Goal: Purchase product/service

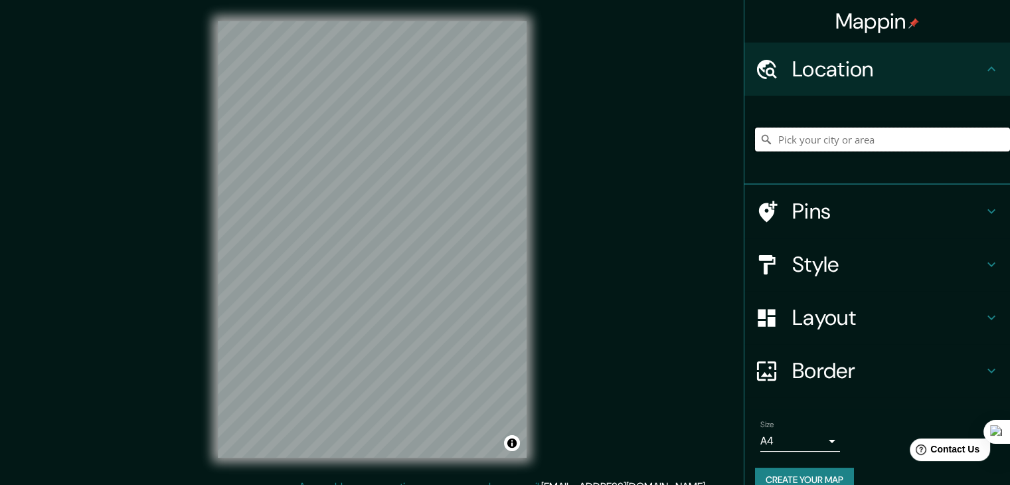
click at [856, 139] on input "Pick your city or area" at bounding box center [882, 139] width 255 height 24
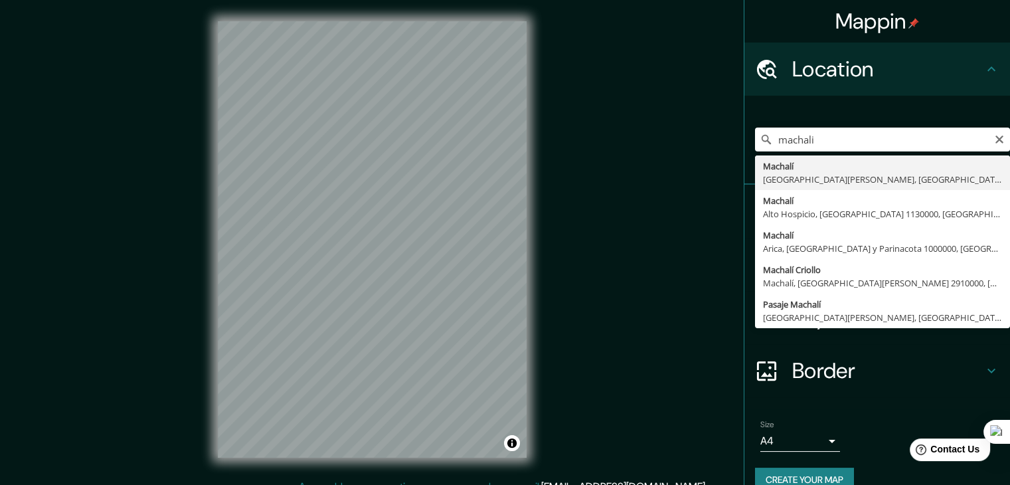
type input "Machalí, [GEOGRAPHIC_DATA][PERSON_NAME], [GEOGRAPHIC_DATA]"
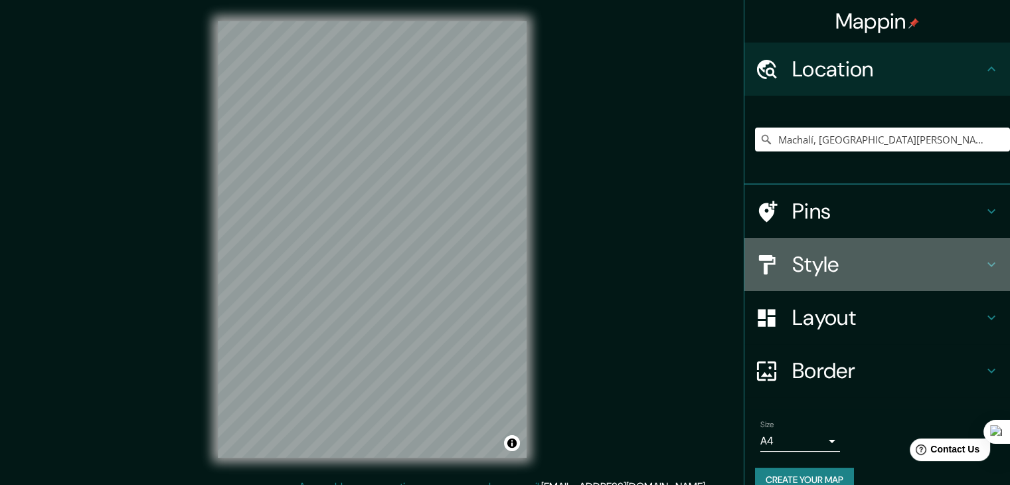
click at [823, 255] on h4 "Style" at bounding box center [887, 264] width 191 height 27
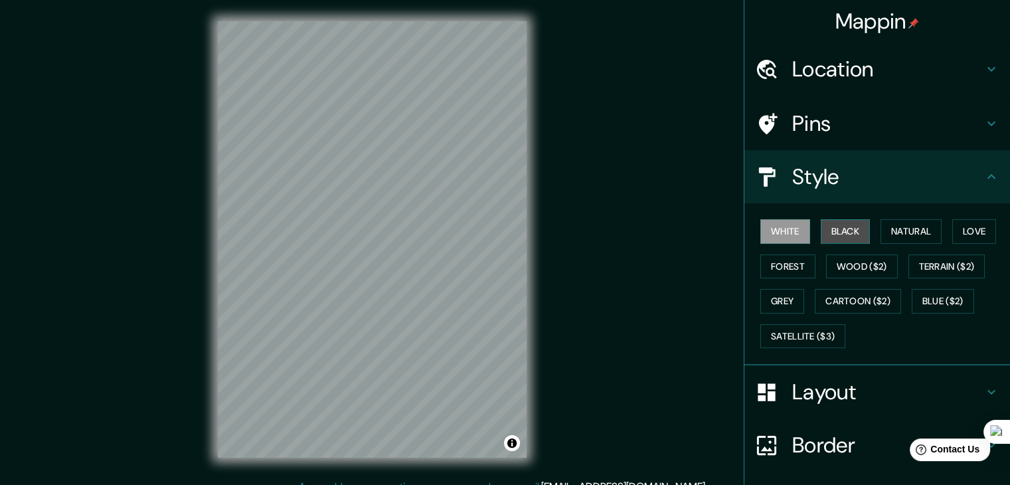
click at [847, 231] on button "Black" at bounding box center [846, 231] width 50 height 25
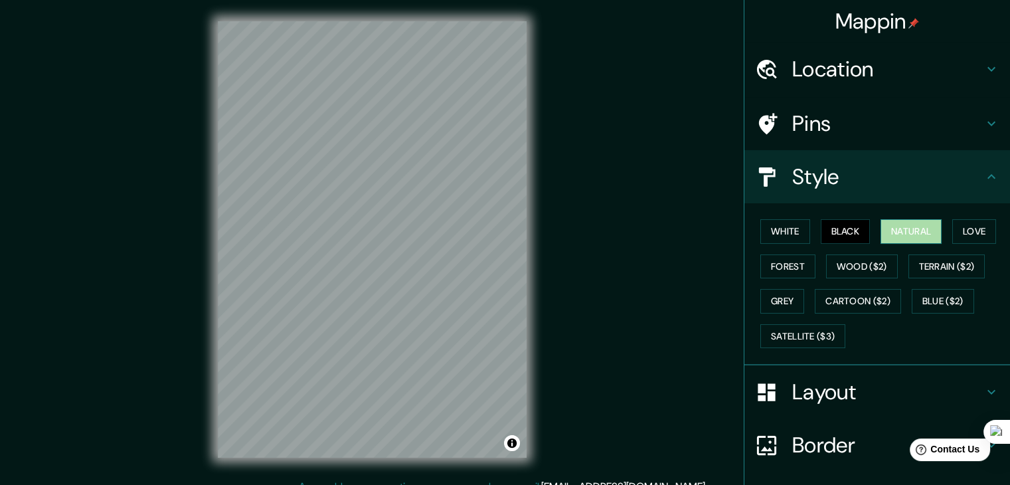
click at [896, 230] on button "Natural" at bounding box center [910, 231] width 61 height 25
click at [793, 268] on button "Forest" at bounding box center [787, 266] width 55 height 25
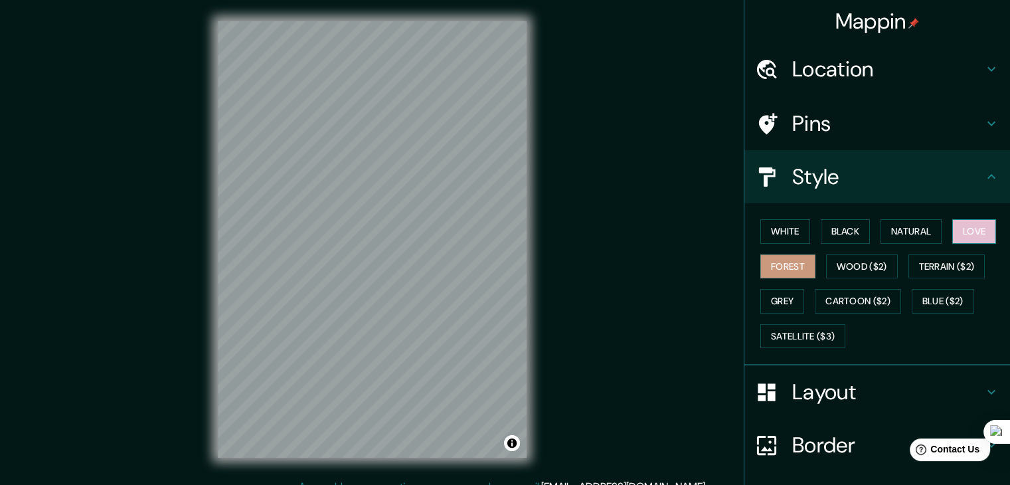
click at [967, 231] on button "Love" at bounding box center [974, 231] width 44 height 25
click at [862, 263] on button "Wood ($2)" at bounding box center [862, 266] width 72 height 25
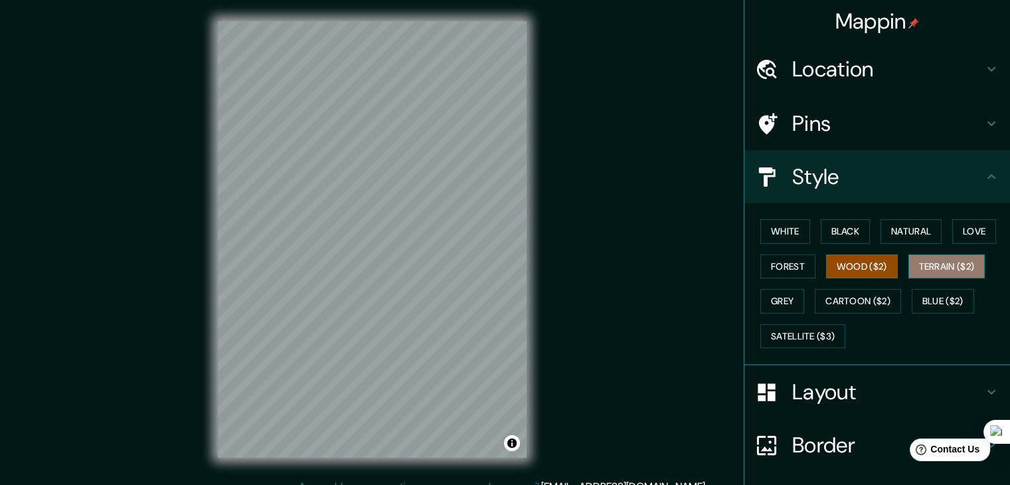
click at [963, 272] on button "Terrain ($2)" at bounding box center [946, 266] width 77 height 25
click at [788, 300] on button "Grey" at bounding box center [782, 301] width 44 height 25
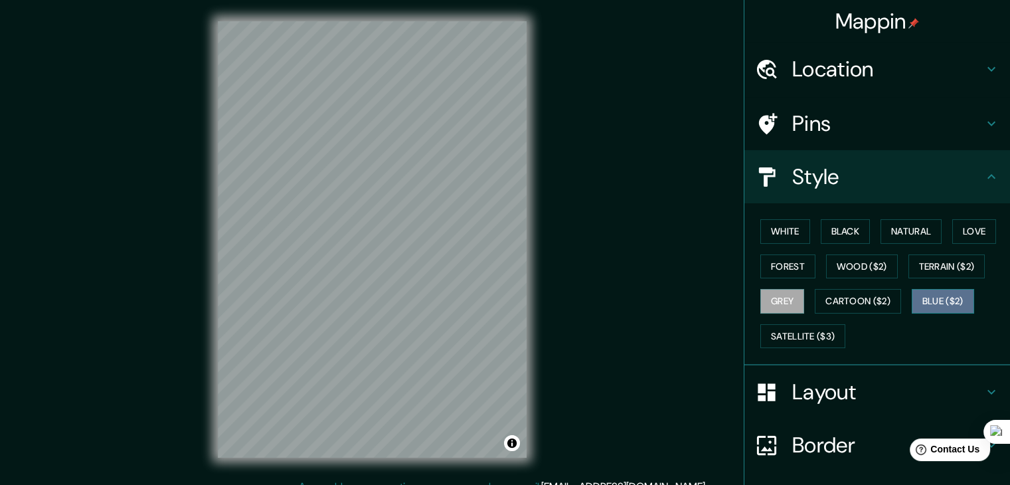
click at [942, 292] on button "Blue ($2)" at bounding box center [943, 301] width 62 height 25
click at [916, 232] on button "Natural" at bounding box center [910, 231] width 61 height 25
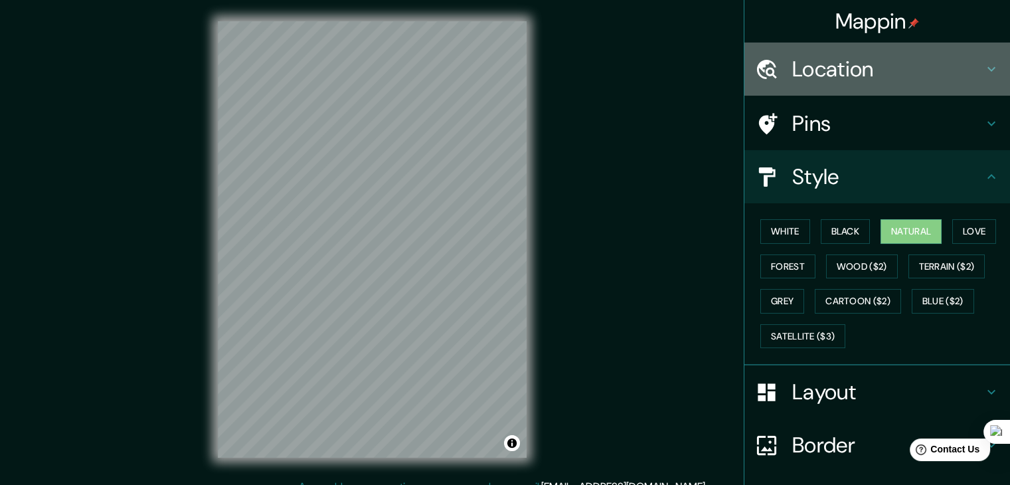
click at [843, 77] on h4 "Location" at bounding box center [887, 69] width 191 height 27
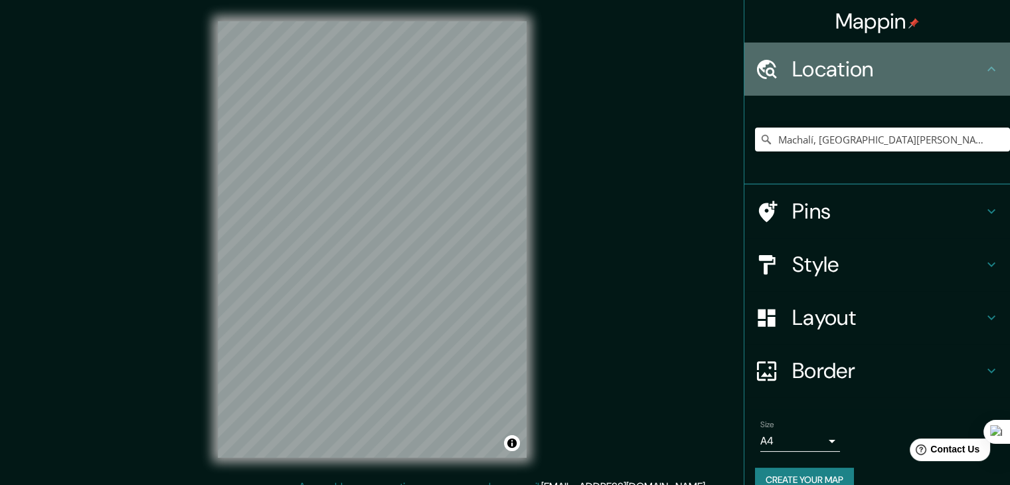
click at [843, 77] on h4 "Location" at bounding box center [887, 69] width 191 height 27
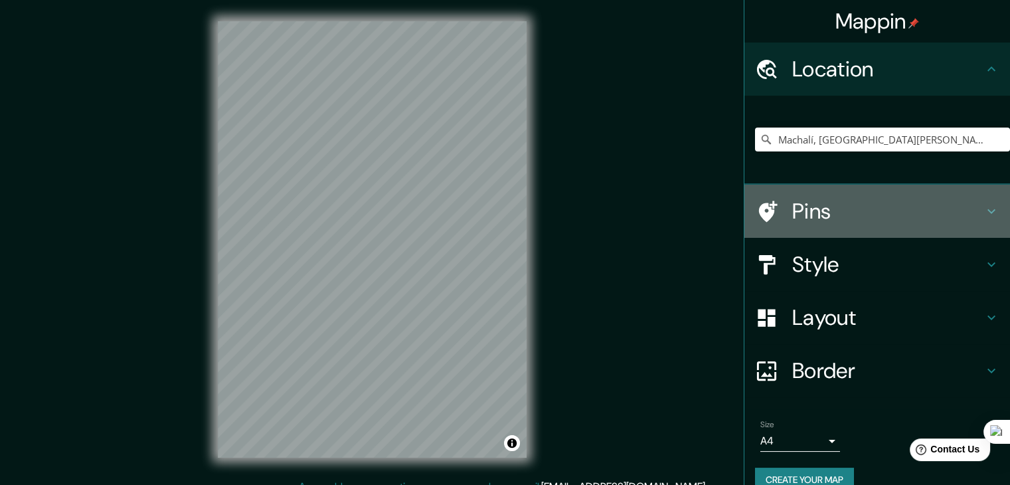
click at [837, 203] on h4 "Pins" at bounding box center [887, 211] width 191 height 27
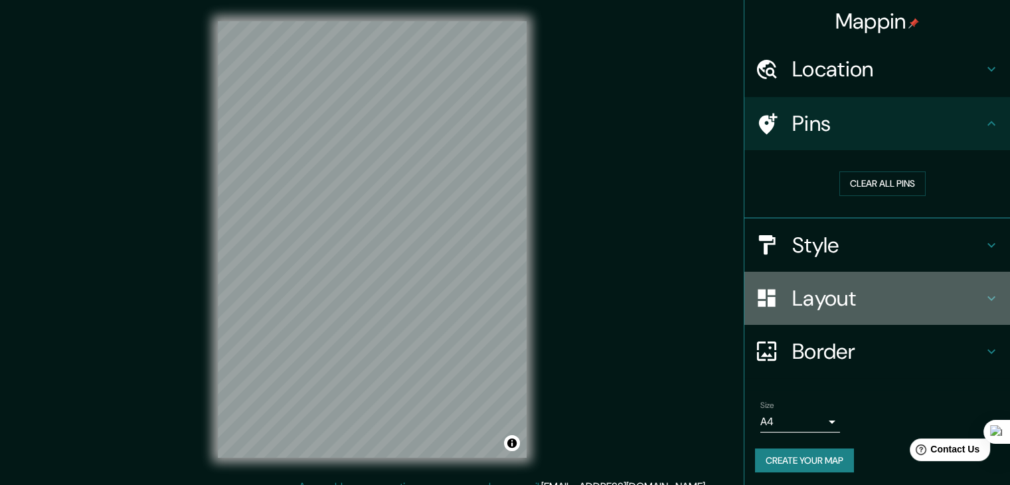
click at [811, 309] on h4 "Layout" at bounding box center [887, 298] width 191 height 27
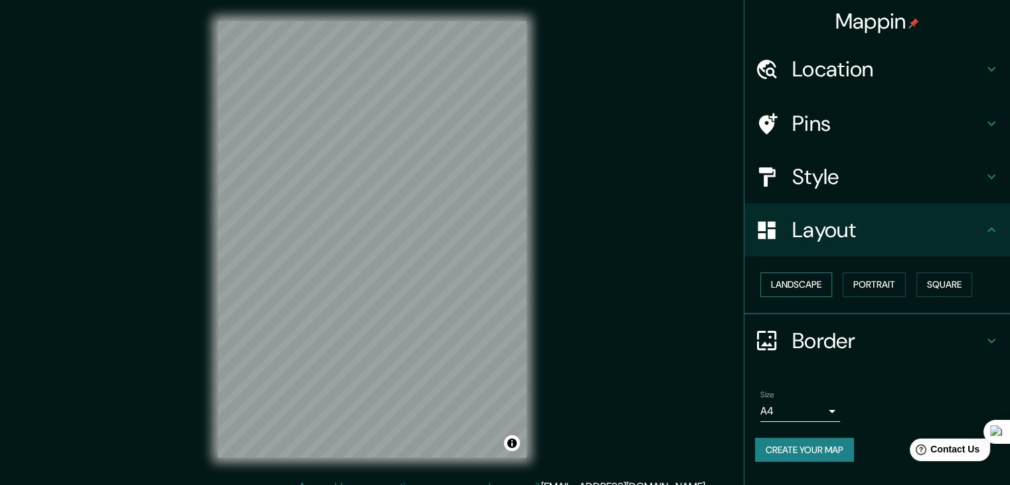
click at [806, 282] on button "Landscape" at bounding box center [796, 284] width 72 height 25
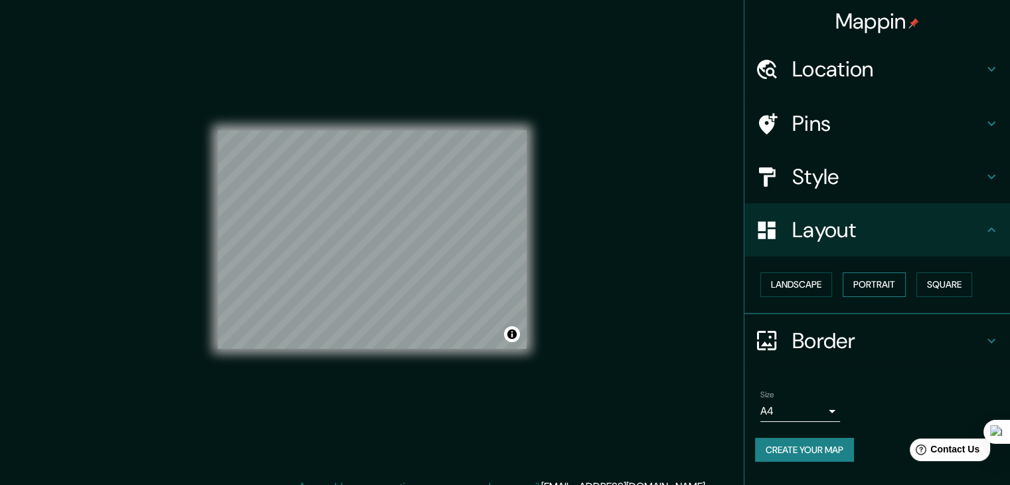
drag, startPoint x: 901, startPoint y: 296, endPoint x: 890, endPoint y: 284, distance: 16.9
click at [890, 284] on div "Landscape Portrait Square" at bounding box center [882, 284] width 255 height 35
click at [890, 284] on button "Portrait" at bounding box center [874, 284] width 63 height 25
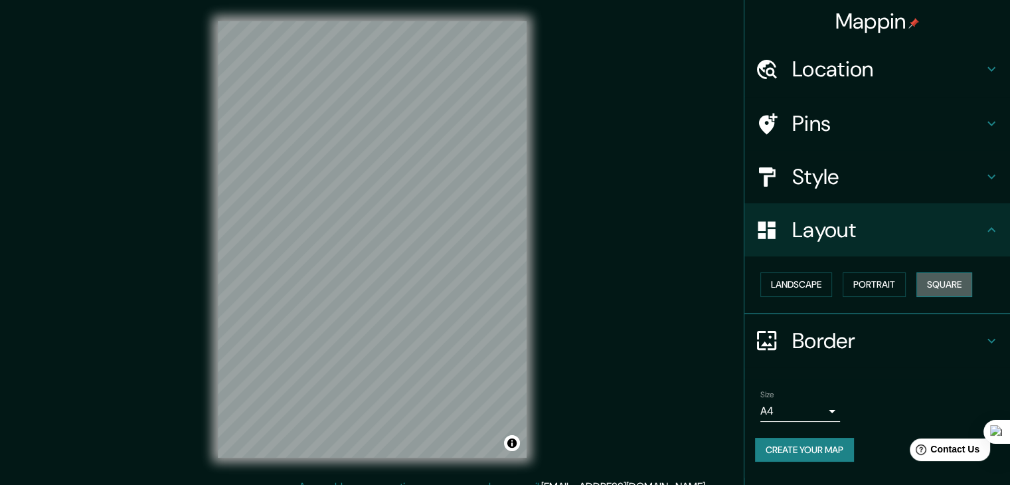
click at [962, 274] on button "Square" at bounding box center [944, 284] width 56 height 25
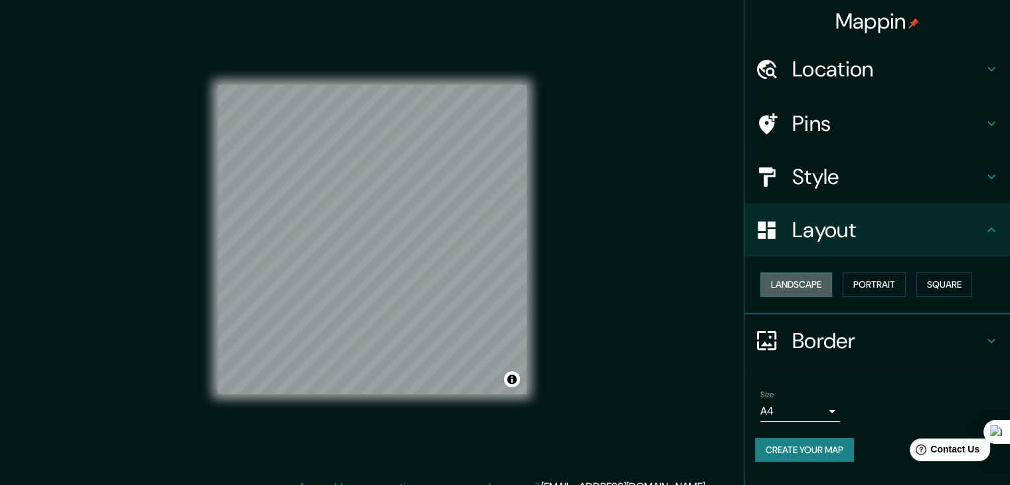
click at [815, 273] on button "Landscape" at bounding box center [796, 284] width 72 height 25
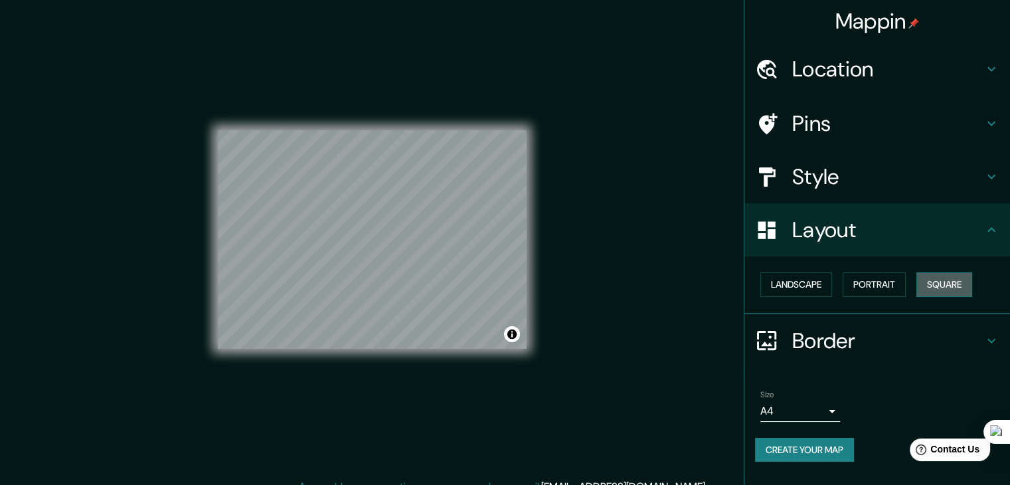
click at [935, 276] on button "Square" at bounding box center [944, 284] width 56 height 25
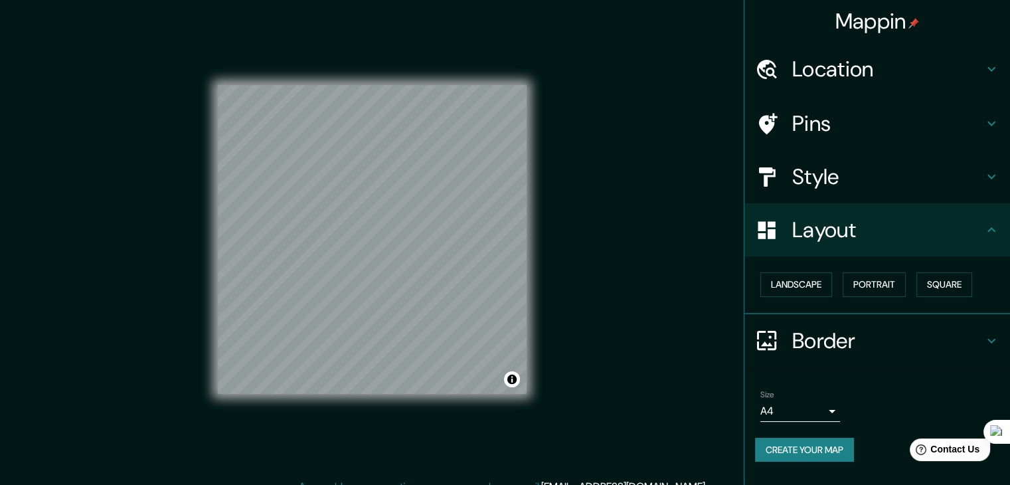
scroll to position [15, 0]
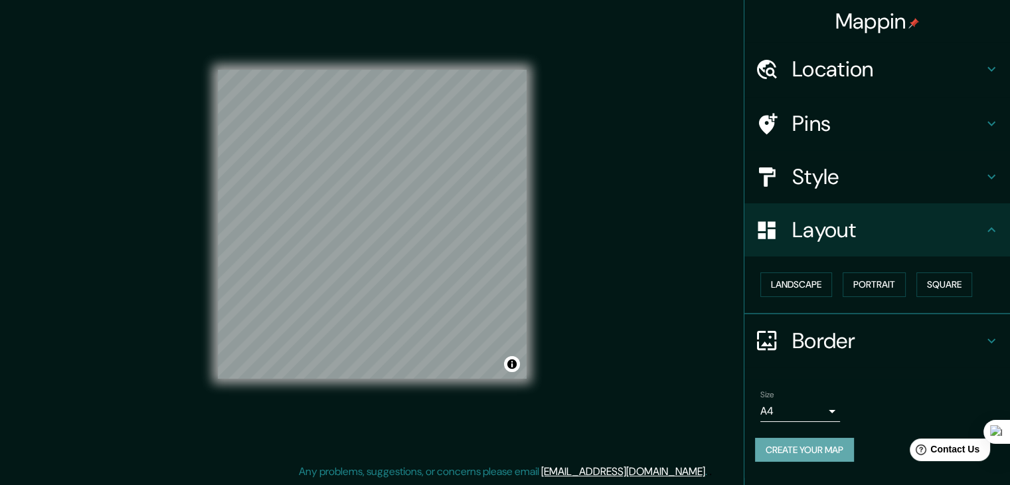
click at [807, 447] on button "Create your map" at bounding box center [804, 450] width 99 height 25
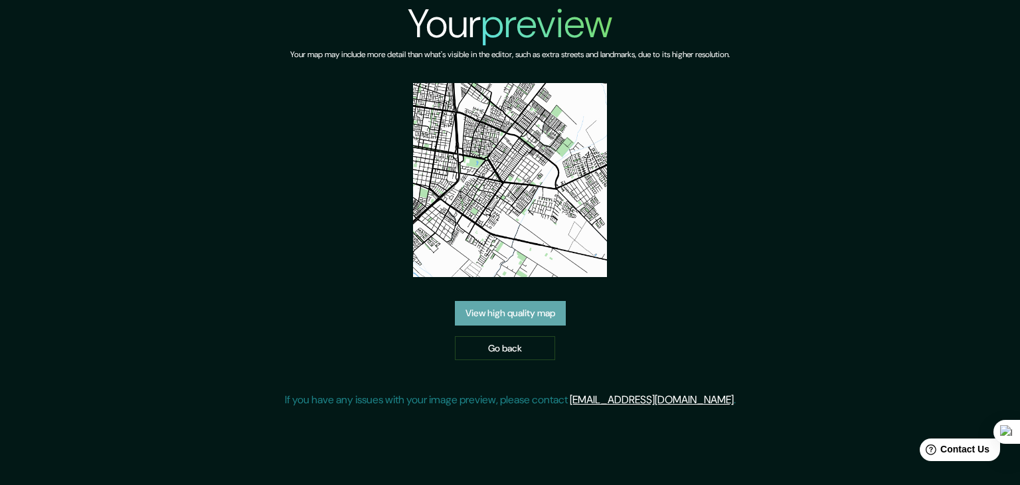
click at [517, 318] on link "View high quality map" at bounding box center [510, 313] width 111 height 25
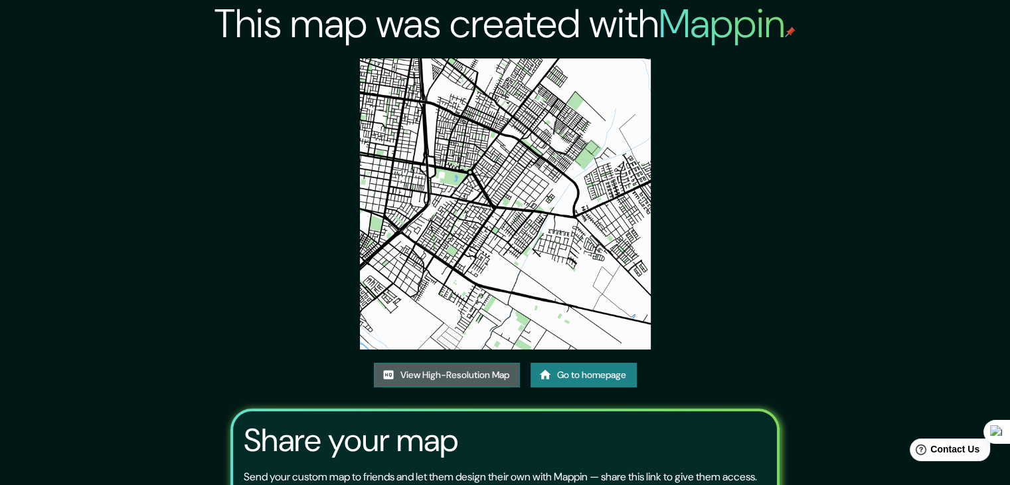
click at [450, 384] on link "View High-Resolution Map" at bounding box center [447, 375] width 146 height 25
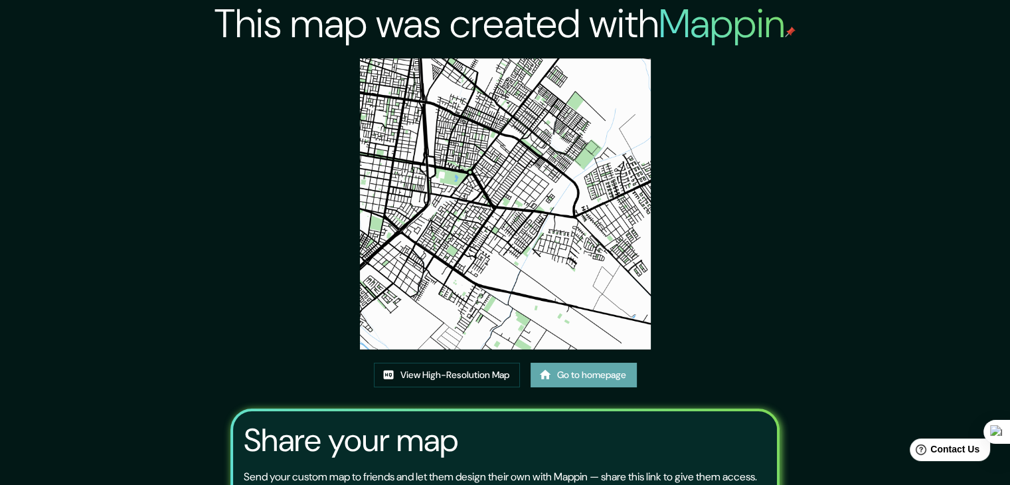
click at [584, 374] on link "Go to homepage" at bounding box center [583, 375] width 106 height 25
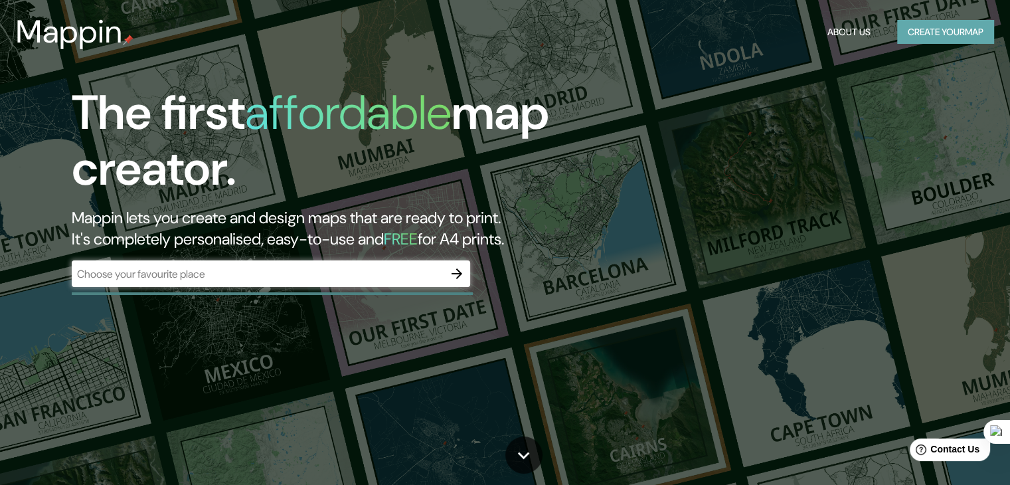
click at [934, 31] on button "Create your map" at bounding box center [945, 32] width 97 height 25
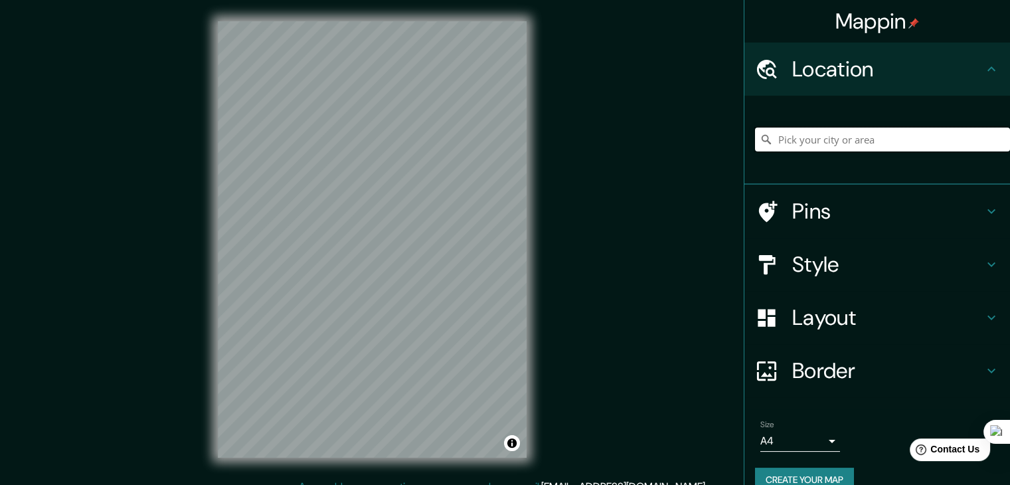
click at [807, 131] on input "Pick your city or area" at bounding box center [882, 139] width 255 height 24
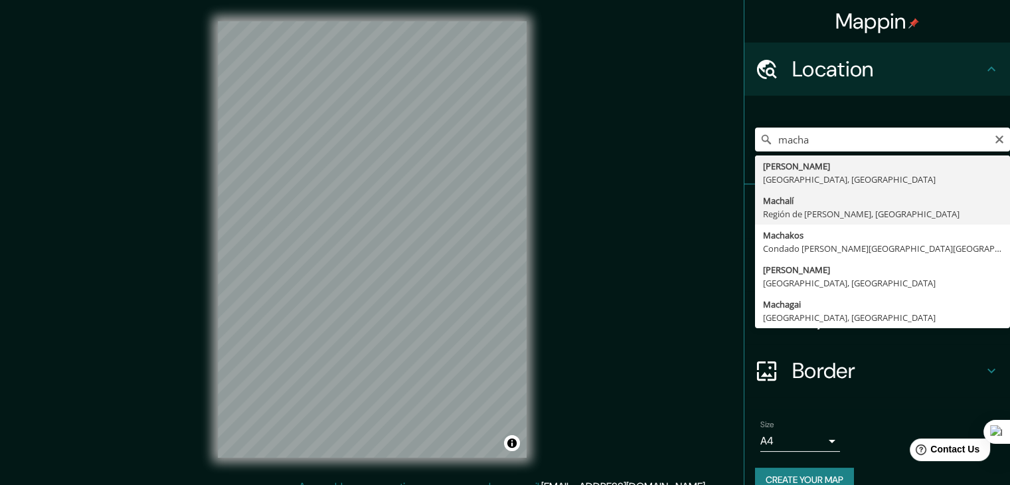
type input "Machalí, Región de [PERSON_NAME], [GEOGRAPHIC_DATA]"
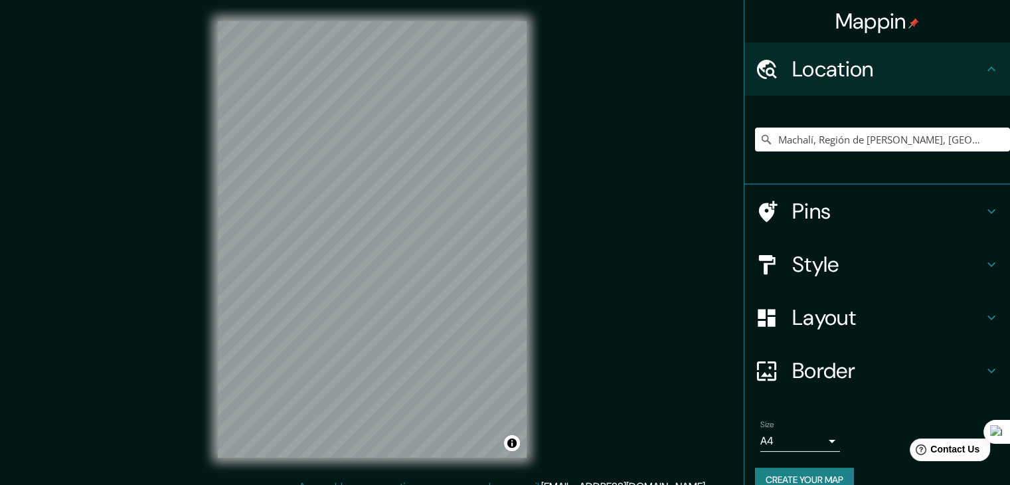
click at [586, 322] on div "Mappin Location [GEOGRAPHIC_DATA], [GEOGRAPHIC_DATA][PERSON_NAME], [GEOGRAPHIC_…" at bounding box center [505, 250] width 1010 height 500
click at [835, 270] on h4 "Style" at bounding box center [887, 264] width 191 height 27
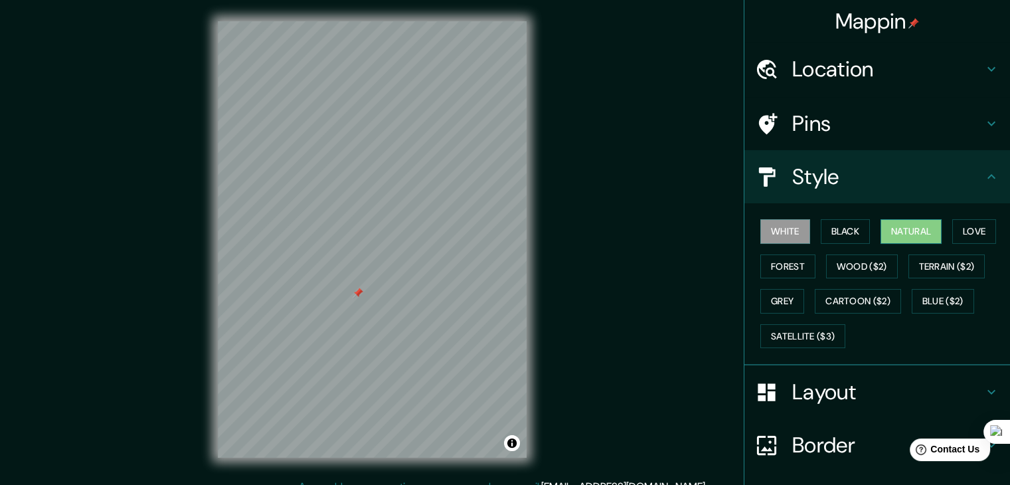
click at [901, 221] on button "Natural" at bounding box center [910, 231] width 61 height 25
click at [851, 380] on h4 "Layout" at bounding box center [887, 391] width 191 height 27
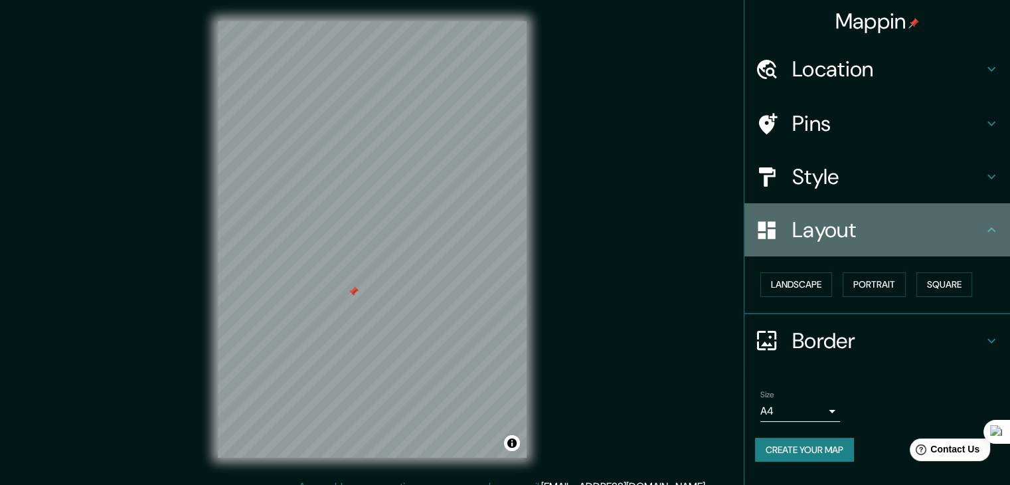
click at [865, 230] on h4 "Layout" at bounding box center [887, 229] width 191 height 27
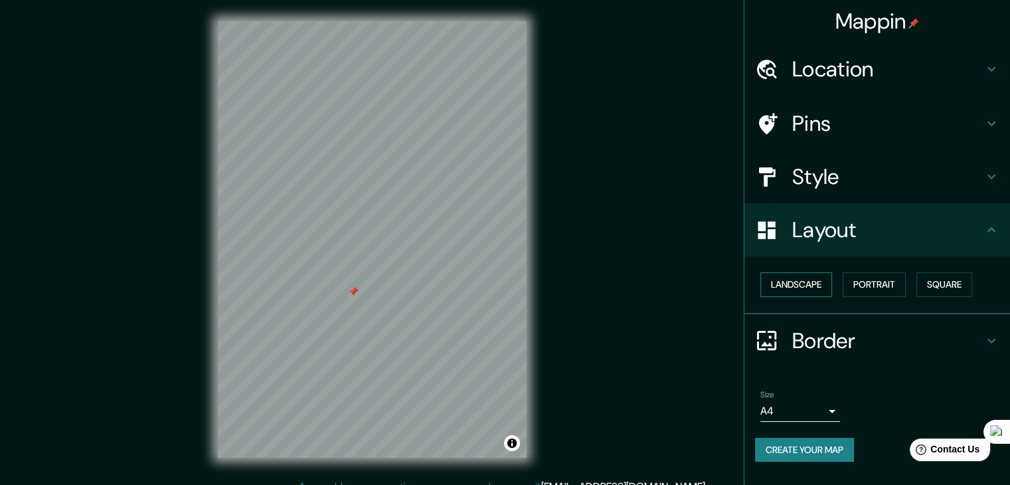
click at [821, 294] on button "Landscape" at bounding box center [796, 284] width 72 height 25
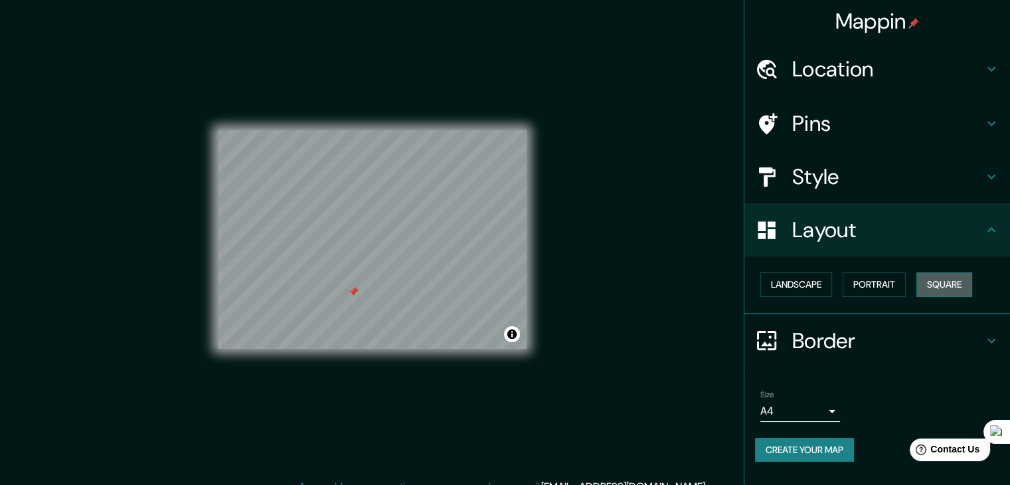
click at [957, 291] on button "Square" at bounding box center [944, 284] width 56 height 25
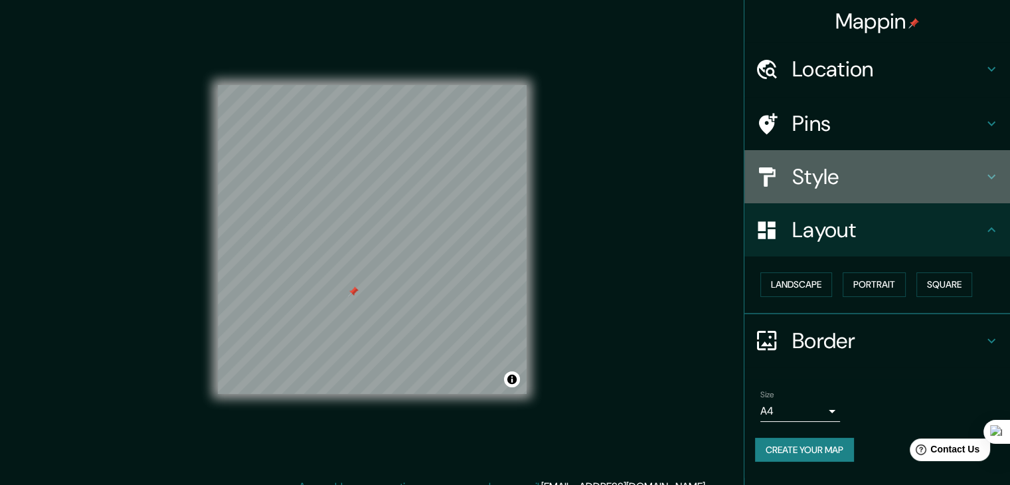
click at [916, 176] on h4 "Style" at bounding box center [887, 176] width 191 height 27
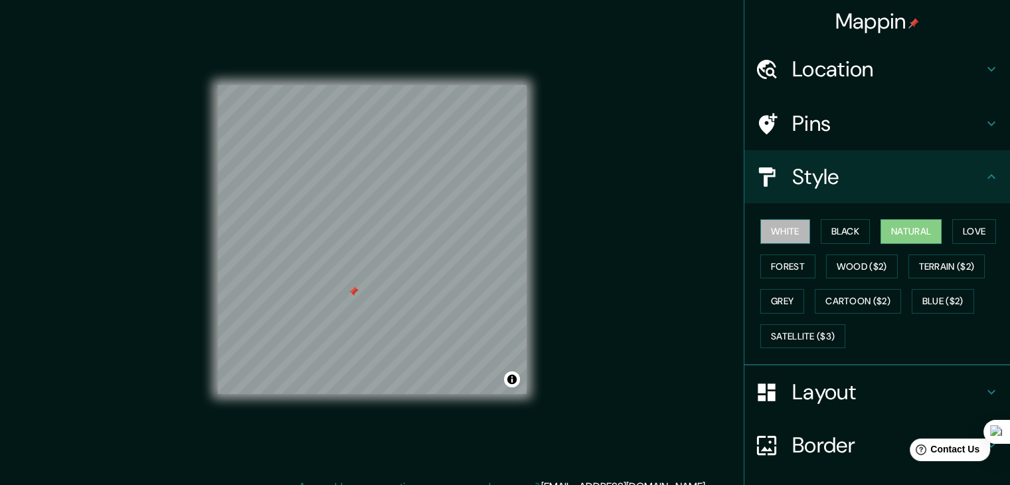
click at [780, 231] on button "White" at bounding box center [785, 231] width 50 height 25
click at [837, 237] on button "Black" at bounding box center [846, 231] width 50 height 25
click at [770, 231] on button "White" at bounding box center [785, 231] width 50 height 25
click at [901, 224] on button "Natural" at bounding box center [910, 231] width 61 height 25
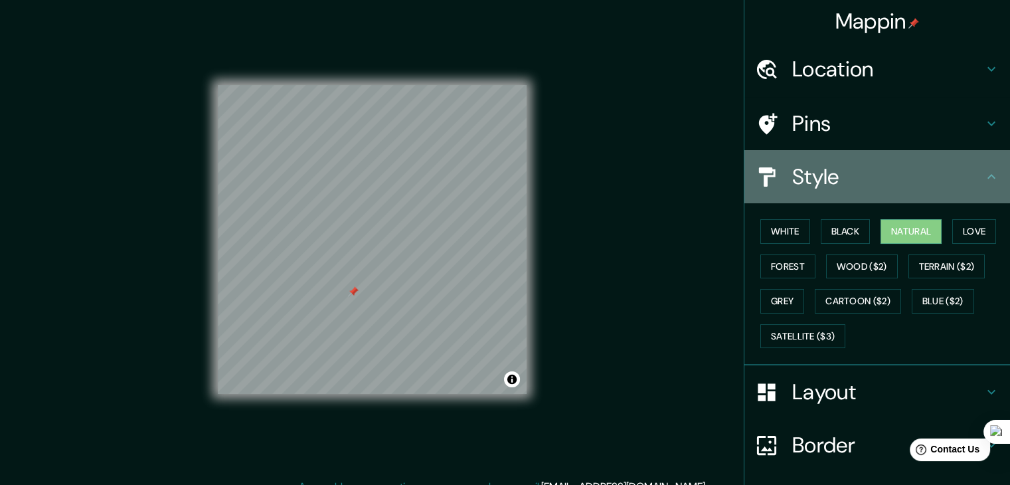
click at [810, 171] on h4 "Style" at bounding box center [887, 176] width 191 height 27
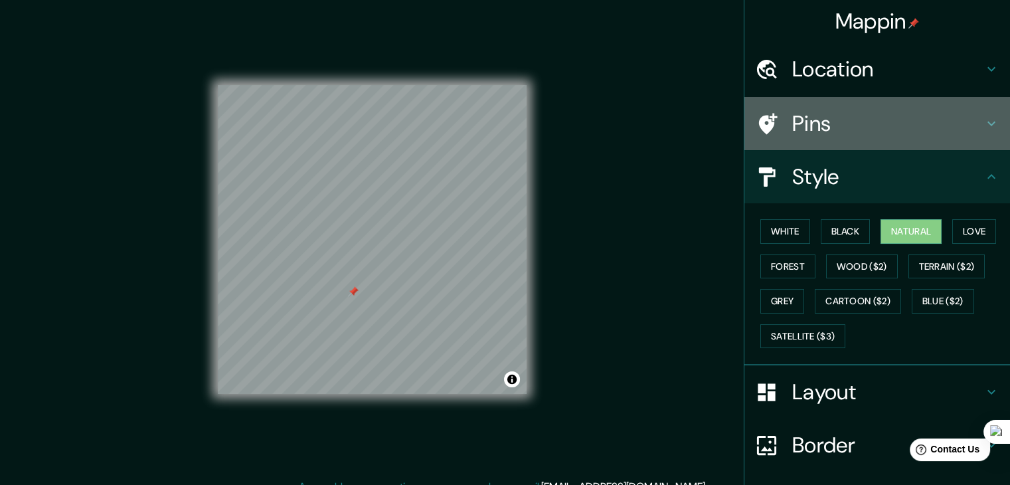
click at [833, 129] on h4 "Pins" at bounding box center [887, 123] width 191 height 27
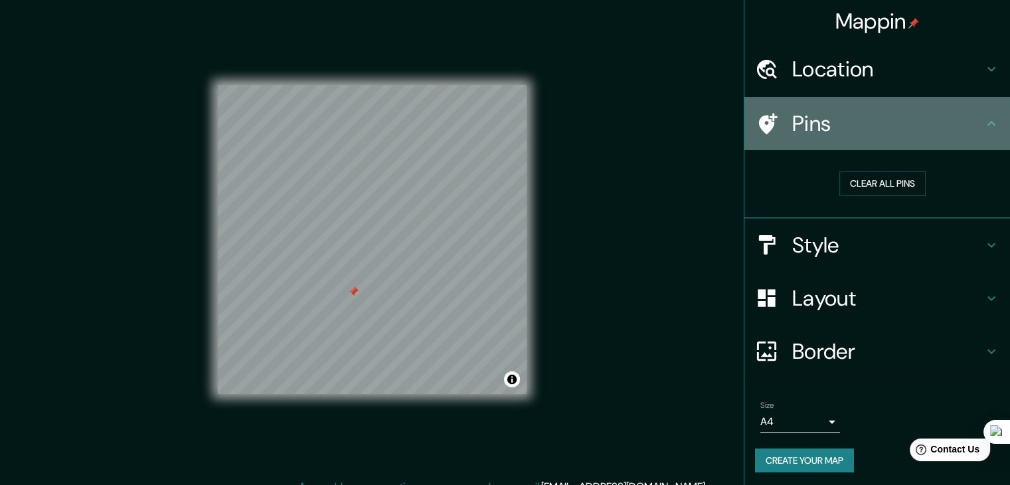
click at [853, 131] on h4 "Pins" at bounding box center [887, 123] width 191 height 27
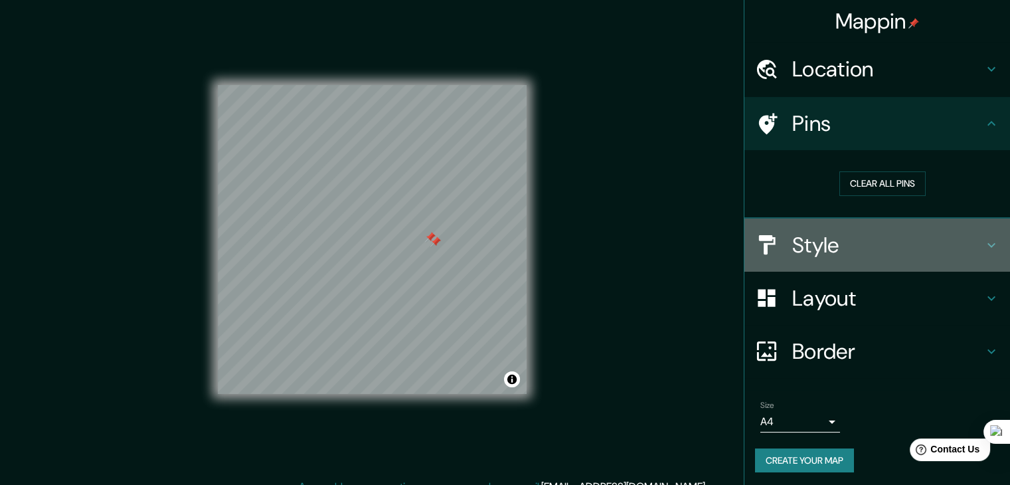
click at [831, 255] on h4 "Style" at bounding box center [887, 245] width 191 height 27
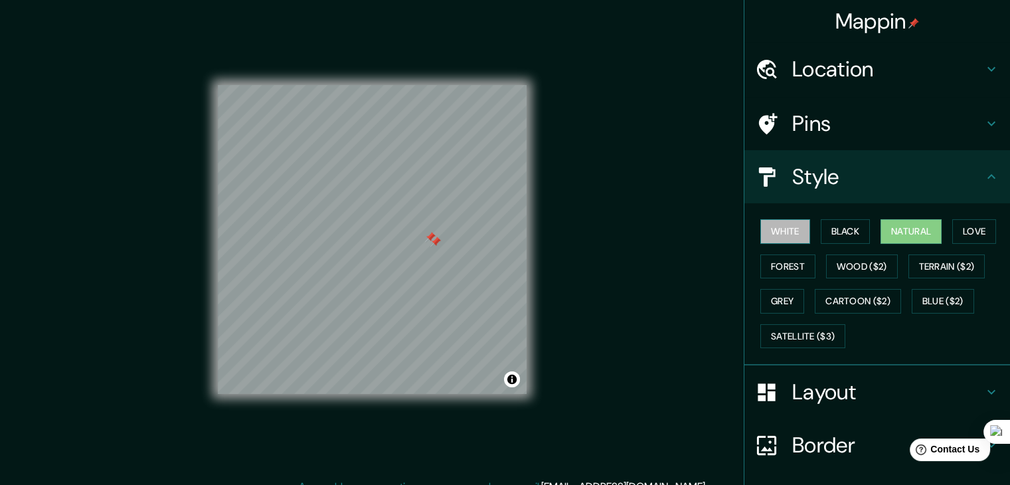
click at [783, 232] on button "White" at bounding box center [785, 231] width 50 height 25
click at [828, 226] on button "Black" at bounding box center [846, 231] width 50 height 25
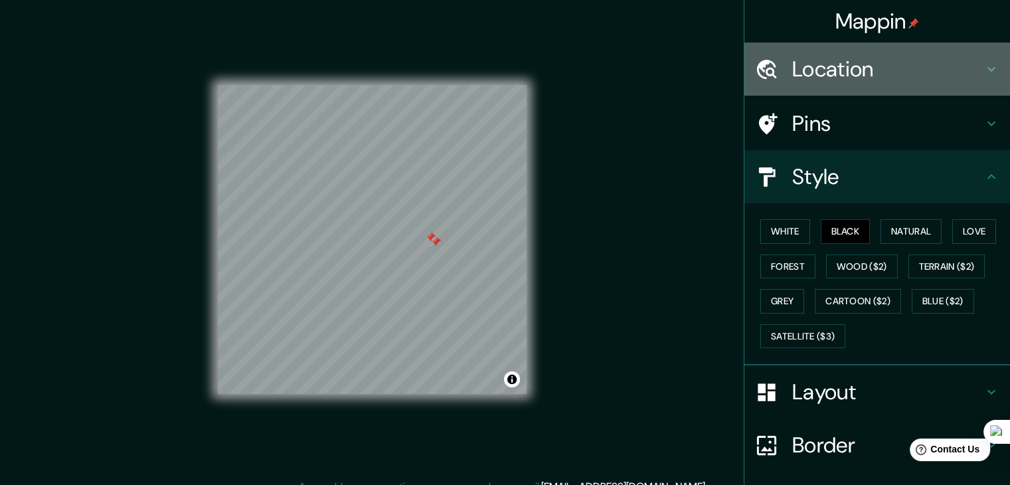
click at [874, 72] on h4 "Location" at bounding box center [887, 69] width 191 height 27
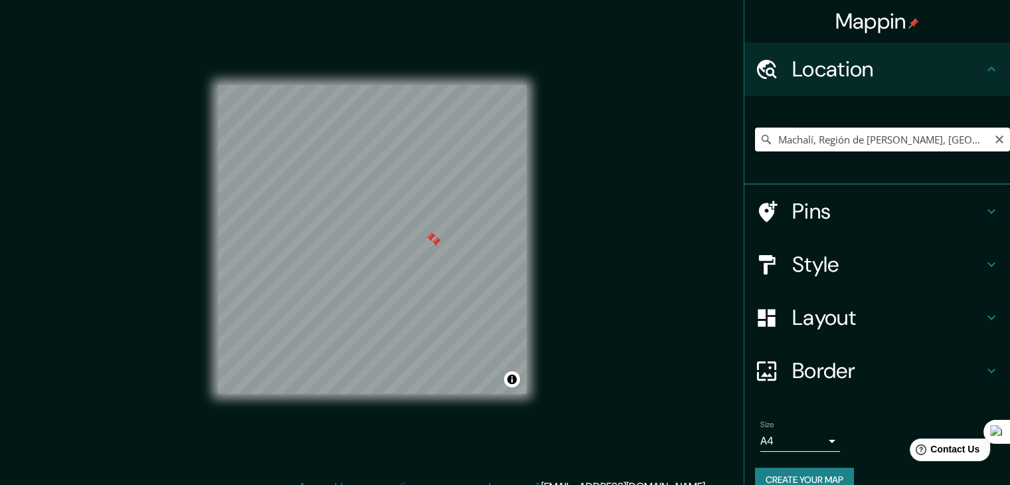
drag, startPoint x: 870, startPoint y: 139, endPoint x: 889, endPoint y: 139, distance: 18.6
click at [889, 139] on input "Machalí, Región de [PERSON_NAME], [GEOGRAPHIC_DATA]" at bounding box center [882, 139] width 255 height 24
drag, startPoint x: 948, startPoint y: 137, endPoint x: 672, endPoint y: 141, distance: 276.2
click at [672, 141] on div "Mappin Location [GEOGRAPHIC_DATA], [GEOGRAPHIC_DATA][PERSON_NAME], [GEOGRAPHIC_…" at bounding box center [505, 250] width 1010 height 500
click at [683, 173] on div "Mappin Location Pins Style Layout Border Choose a border. Hint : you can make l…" at bounding box center [505, 250] width 1010 height 500
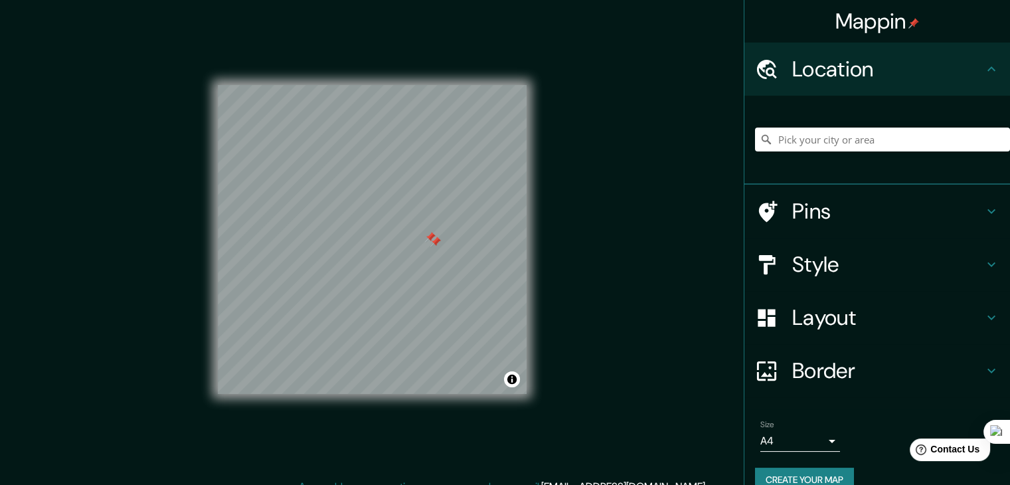
click at [683, 173] on div "Mappin Location Pins Style Layout Border Choose a border. Hint : you can make l…" at bounding box center [505, 250] width 1010 height 500
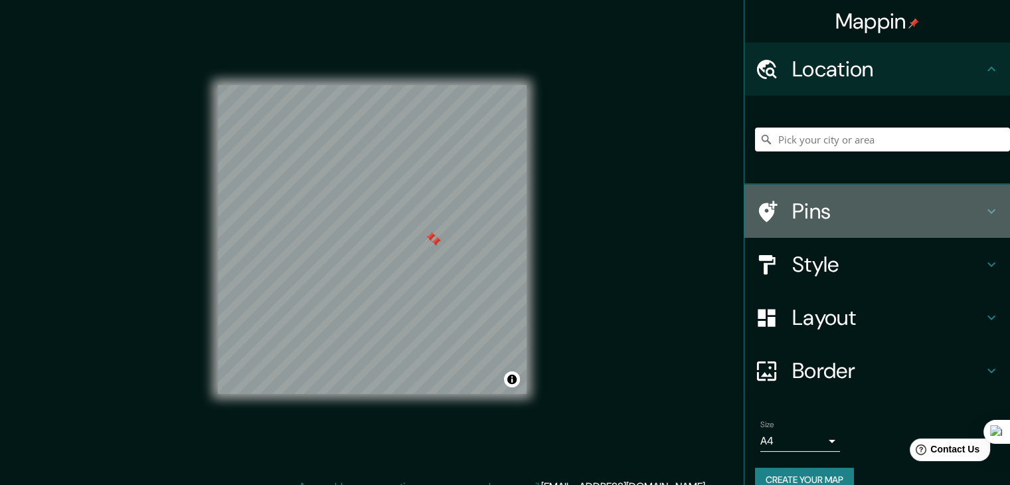
click at [817, 232] on div "Pins" at bounding box center [877, 211] width 266 height 53
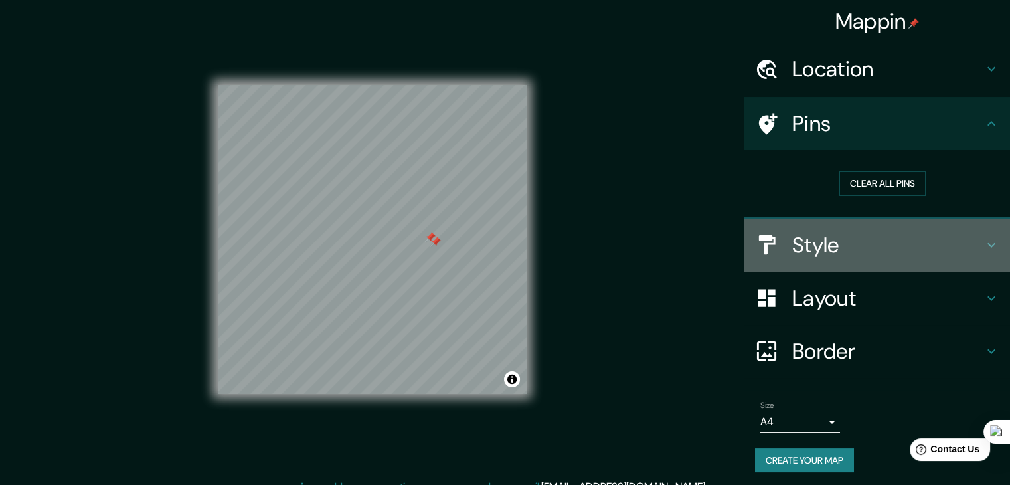
click at [804, 245] on h4 "Style" at bounding box center [887, 245] width 191 height 27
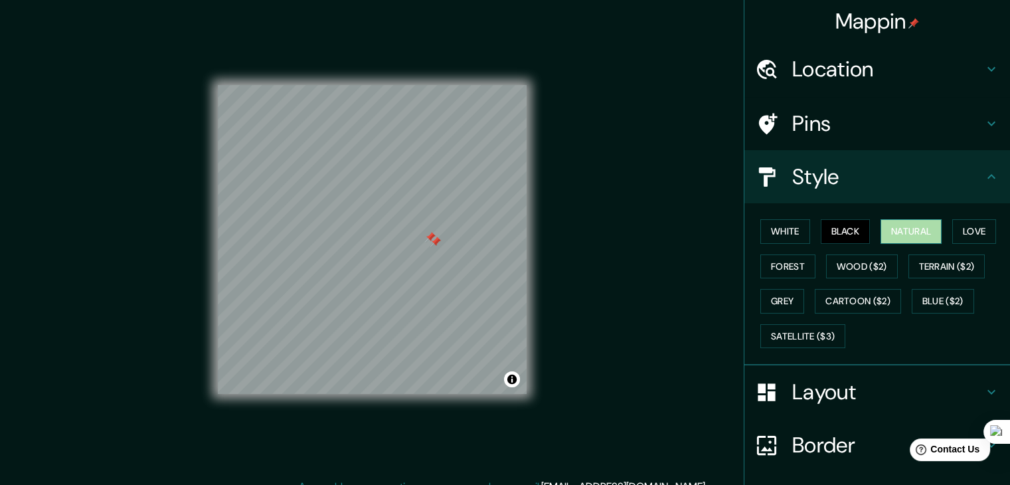
click at [897, 229] on button "Natural" at bounding box center [910, 231] width 61 height 25
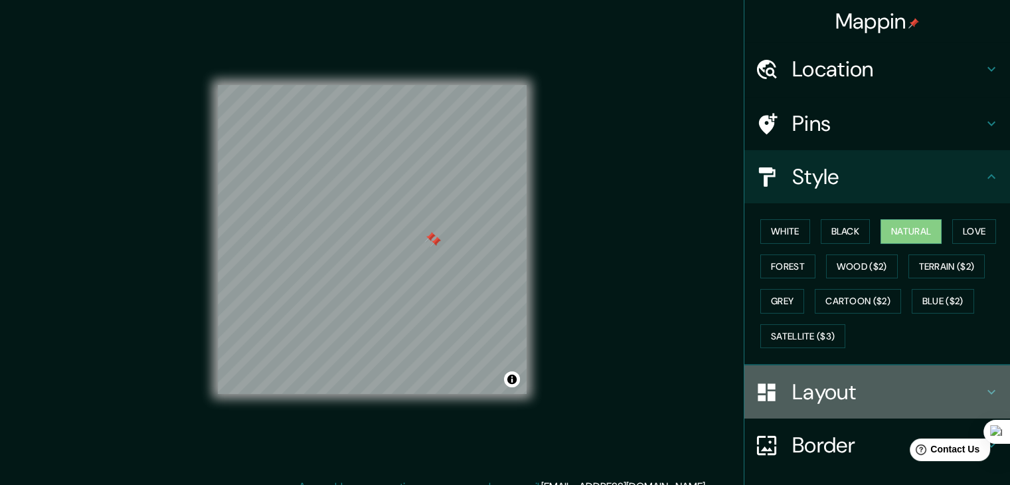
click at [792, 383] on h4 "Layout" at bounding box center [887, 391] width 191 height 27
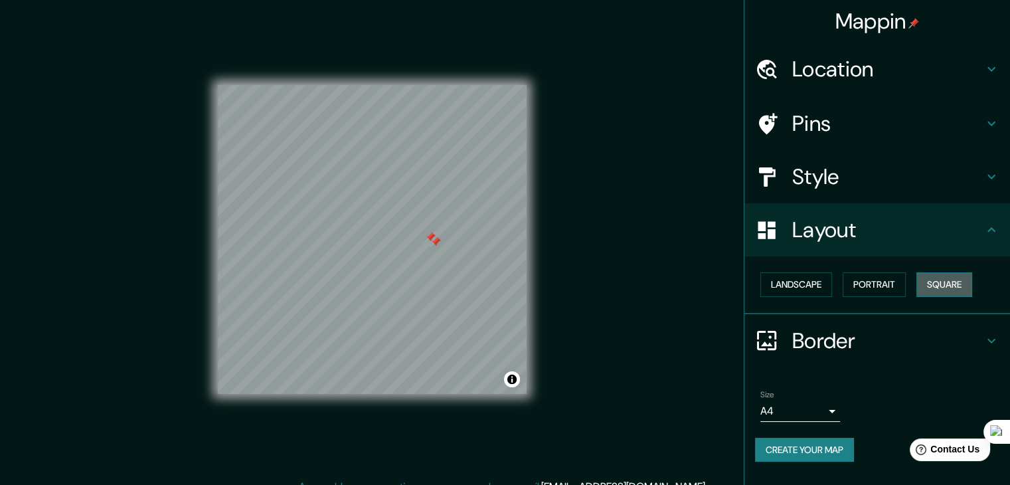
click at [932, 277] on button "Square" at bounding box center [944, 284] width 56 height 25
type input "Machalí, Región de [PERSON_NAME], [GEOGRAPHIC_DATA]"
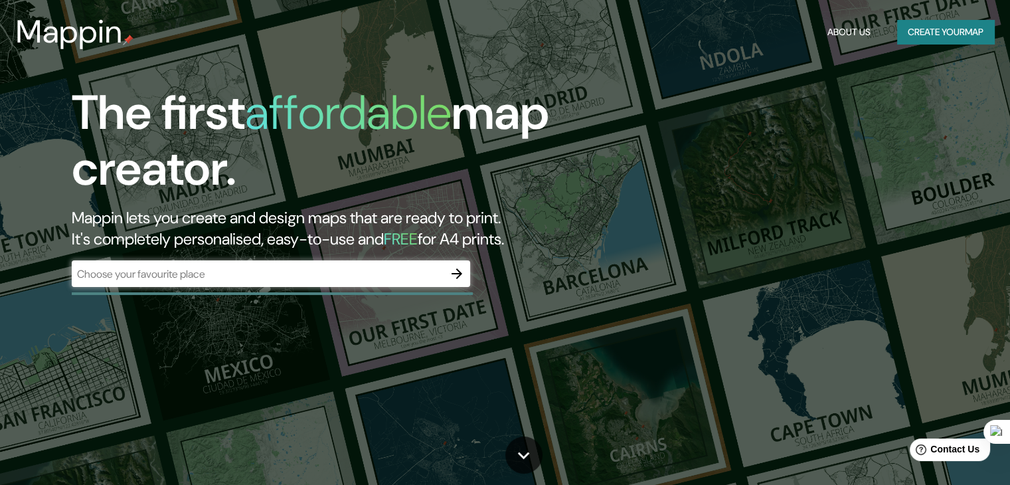
drag, startPoint x: 909, startPoint y: 19, endPoint x: 919, endPoint y: 35, distance: 19.4
click at [919, 35] on div "Mappin About Us Create your map" at bounding box center [505, 32] width 1010 height 42
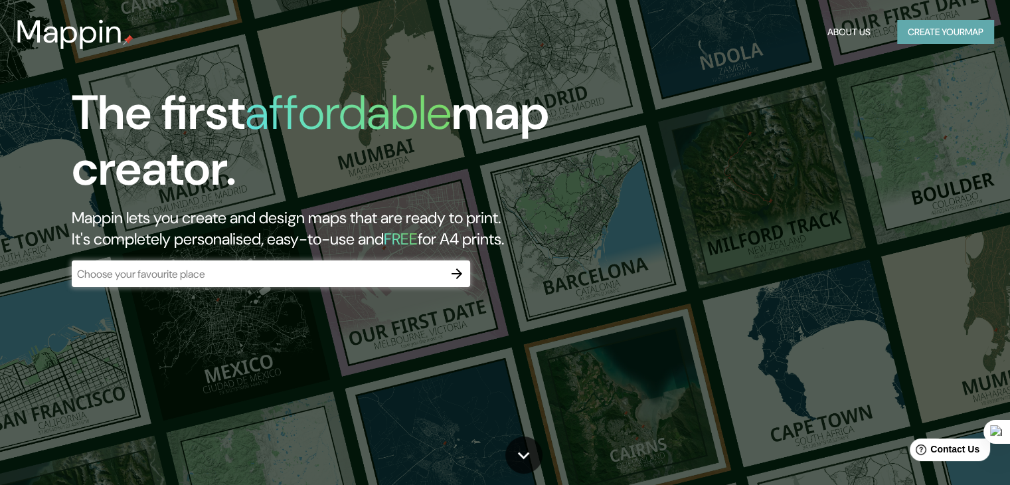
click at [919, 35] on button "Create your map" at bounding box center [945, 32] width 97 height 25
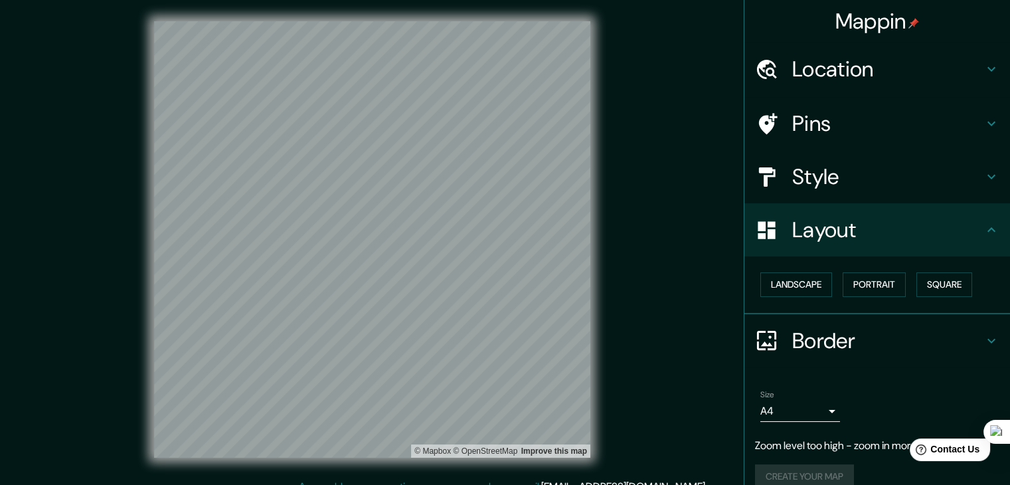
click at [489, 0] on html "Mappin Location Pins Style Layout Landscape Portrait Square Border Choose a bor…" at bounding box center [505, 242] width 1010 height 485
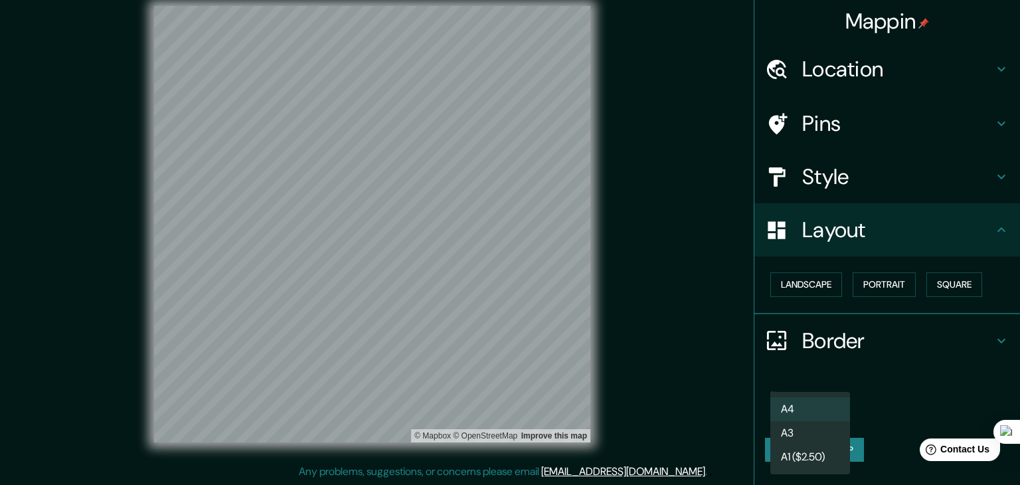
click at [807, 410] on body "Mappin Location Pins Style Layout Landscape Portrait Square Border Choose a bor…" at bounding box center [510, 227] width 1020 height 485
click at [874, 396] on div at bounding box center [510, 242] width 1020 height 485
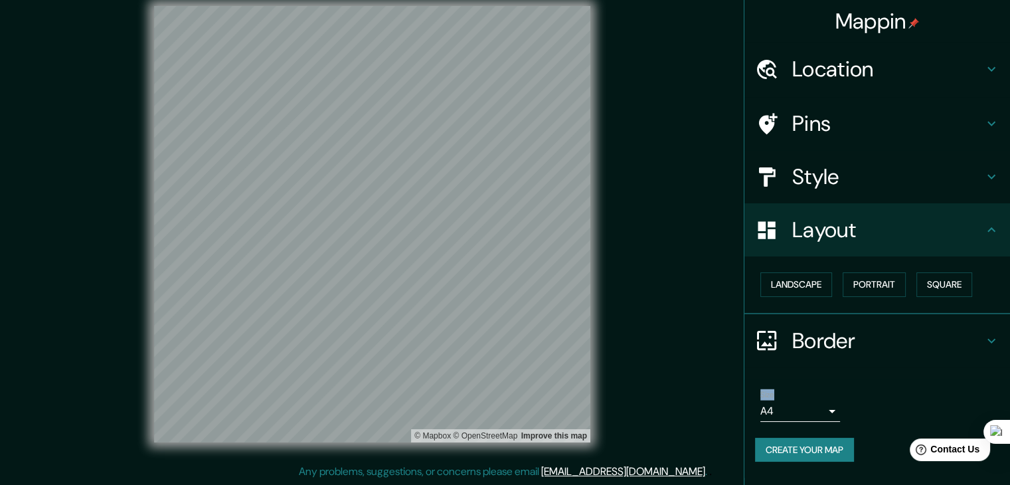
drag, startPoint x: 874, startPoint y: 396, endPoint x: 835, endPoint y: 386, distance: 40.3
click at [835, 386] on div "Size A4 single" at bounding box center [877, 405] width 244 height 42
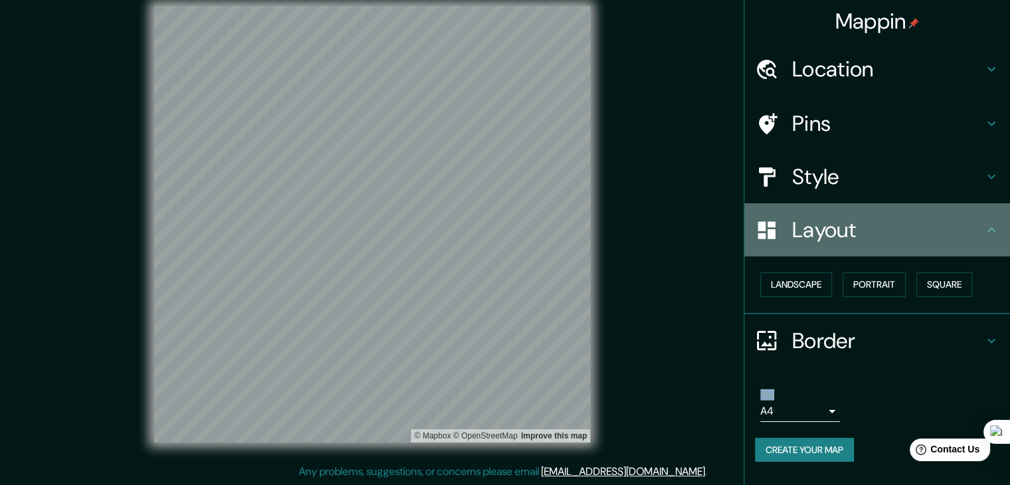
click at [924, 226] on h4 "Layout" at bounding box center [887, 229] width 191 height 27
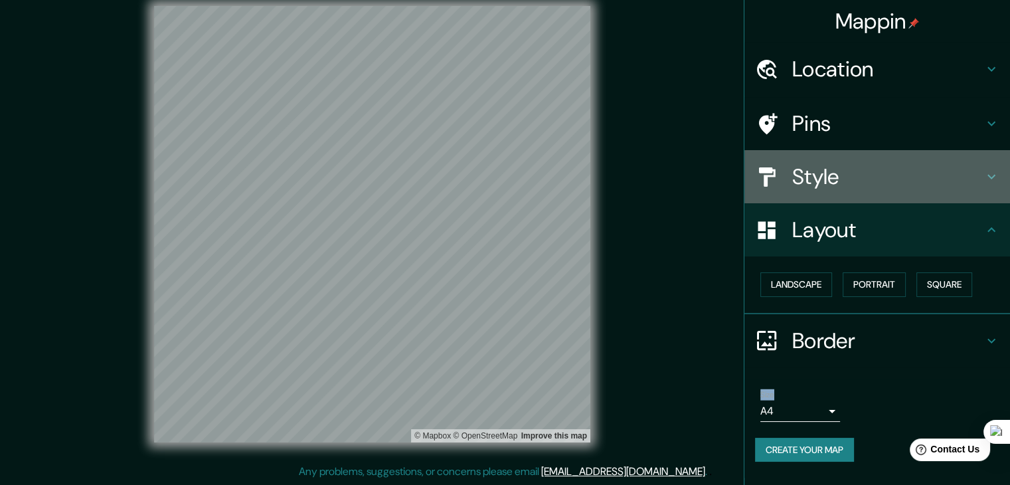
click at [840, 169] on h4 "Style" at bounding box center [887, 176] width 191 height 27
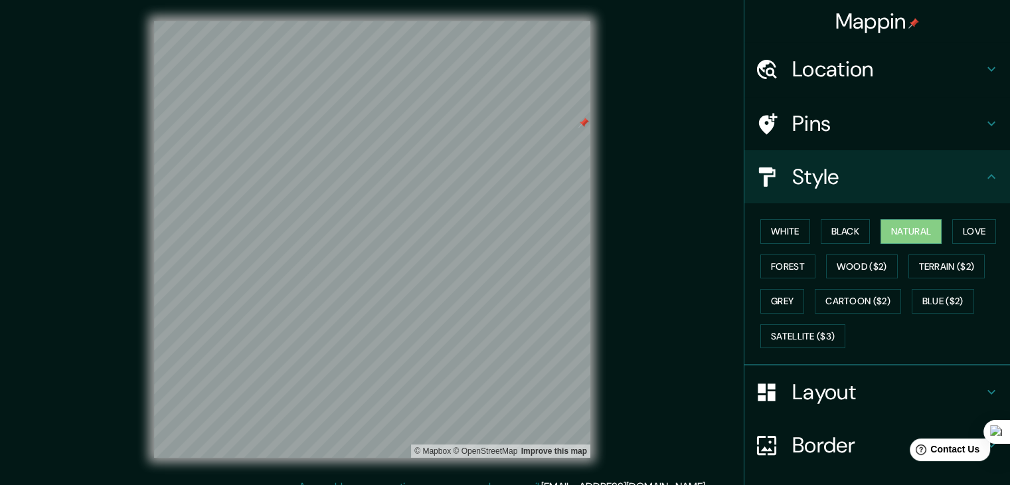
scroll to position [96, 0]
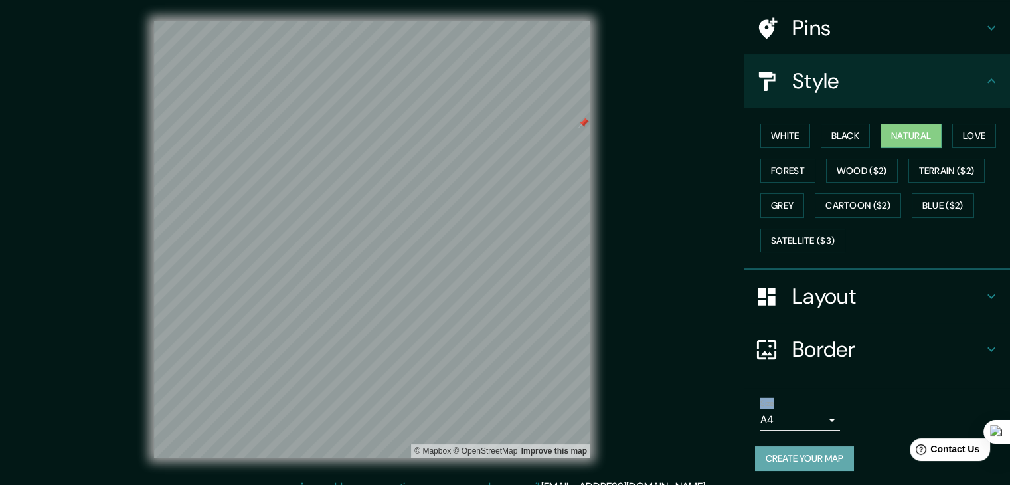
click at [818, 457] on button "Create your map" at bounding box center [804, 458] width 99 height 25
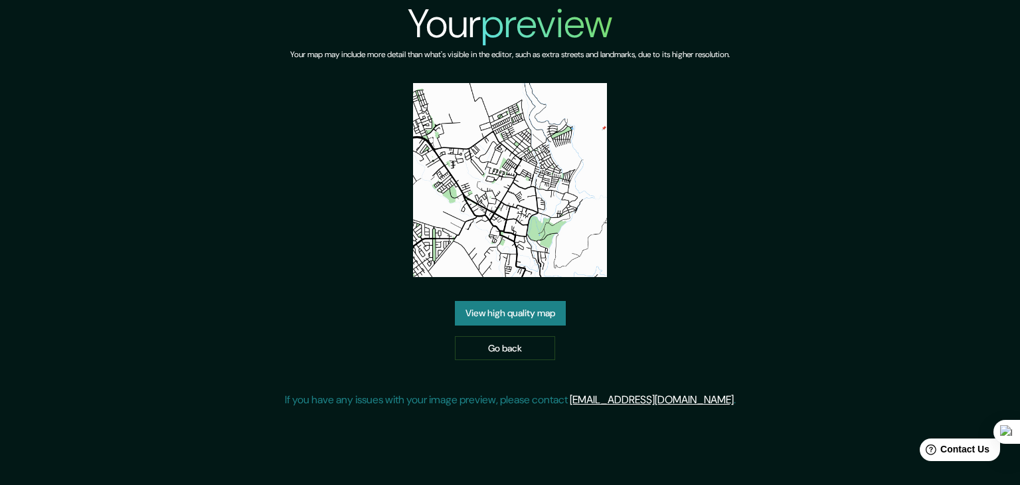
click at [544, 322] on link "View high quality map" at bounding box center [510, 313] width 111 height 25
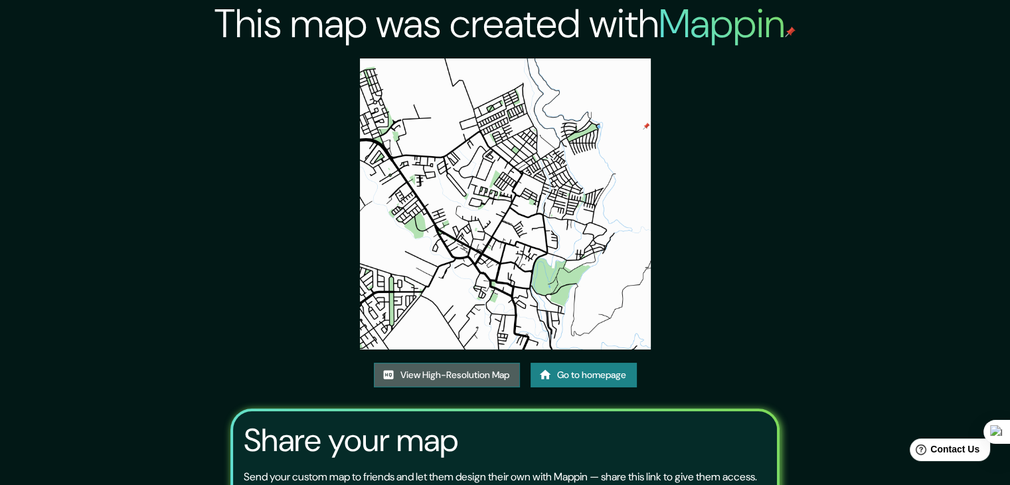
click at [489, 363] on link "View High-Resolution Map" at bounding box center [447, 375] width 146 height 25
